Goal: Book appointment/travel/reservation

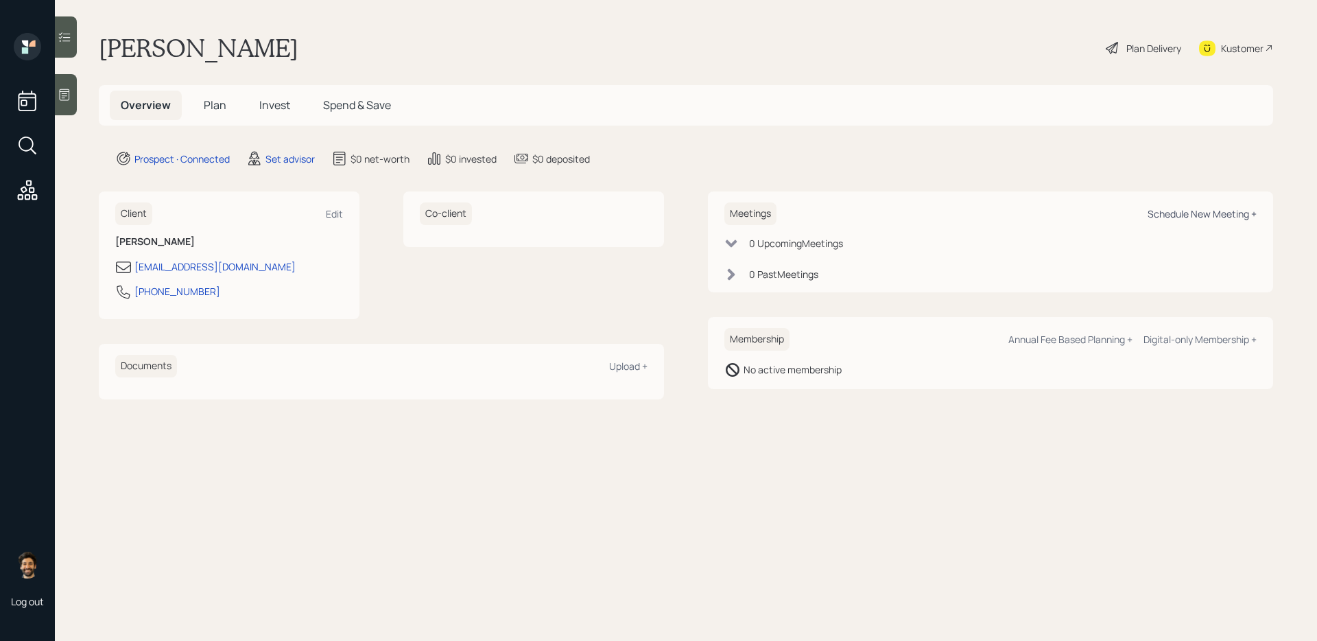
click at [1184, 213] on div "Schedule New Meeting +" at bounding box center [1202, 213] width 109 height 13
select select "round-robin"
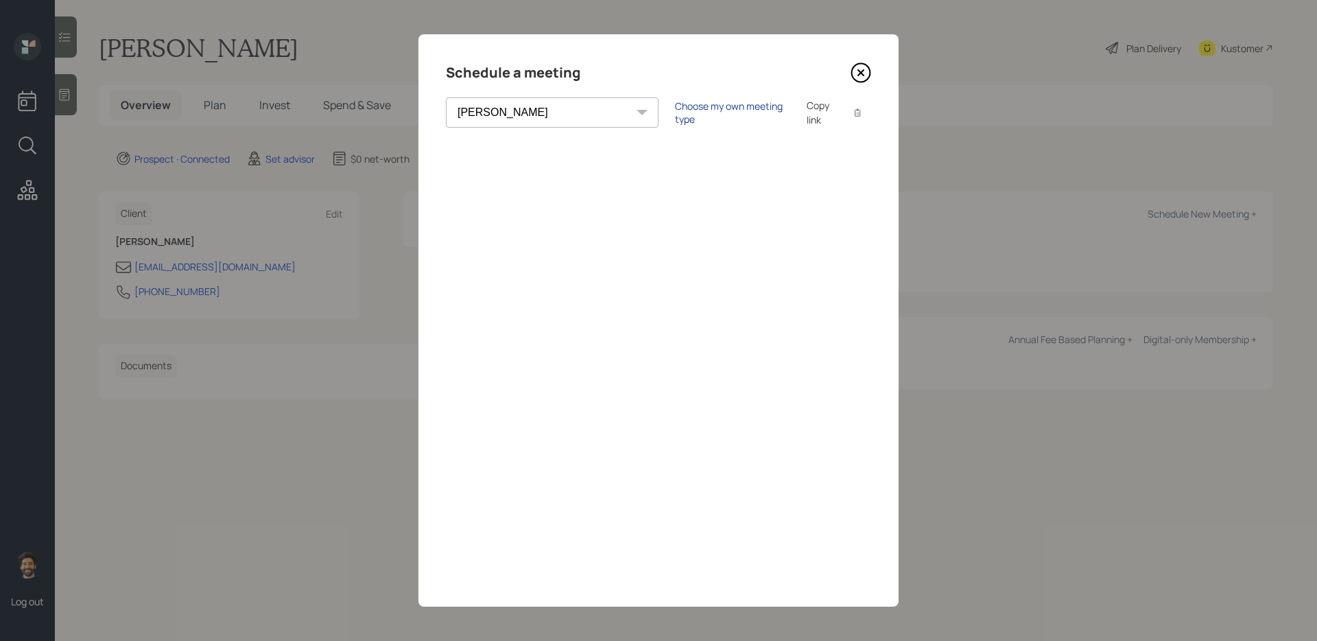
click at [675, 116] on div "Choose my own meeting type" at bounding box center [732, 112] width 115 height 26
click at [867, 74] on icon at bounding box center [861, 72] width 21 height 21
